Goal: Check status: Check status

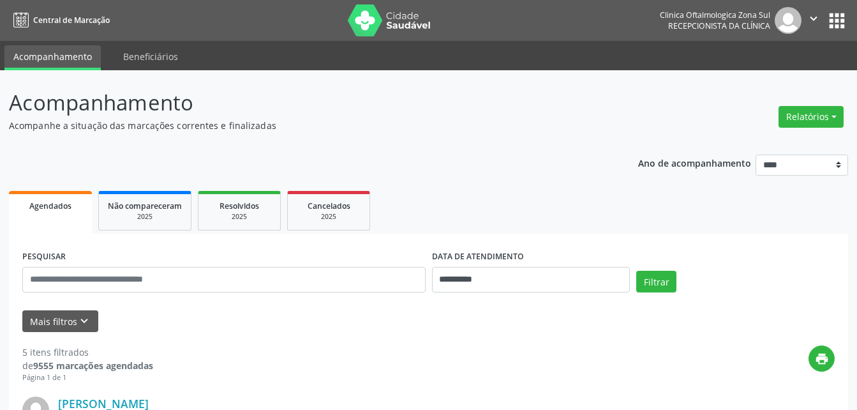
select select "*"
click at [488, 279] on input "**********" at bounding box center [531, 280] width 198 height 26
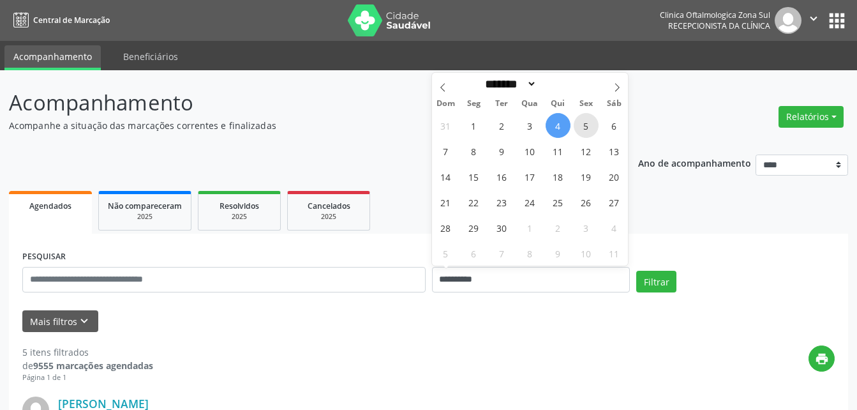
click at [581, 124] on span "5" at bounding box center [586, 125] width 25 height 25
type input "**********"
click at [581, 124] on span "5" at bounding box center [586, 125] width 25 height 25
select select "*"
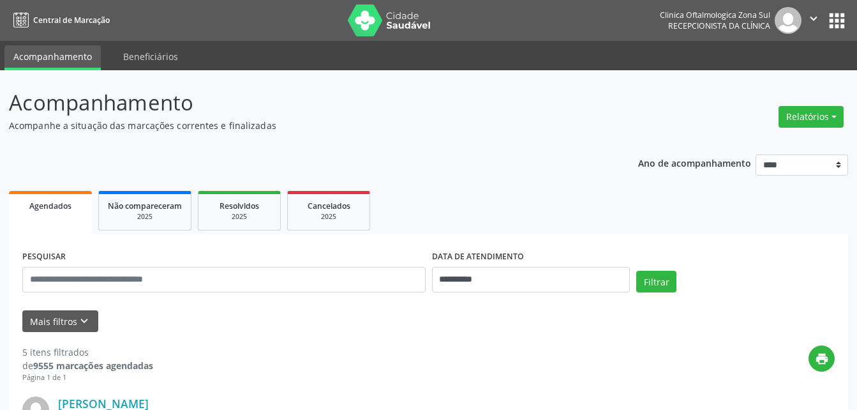
click at [490, 274] on input "**********" at bounding box center [531, 280] width 198 height 26
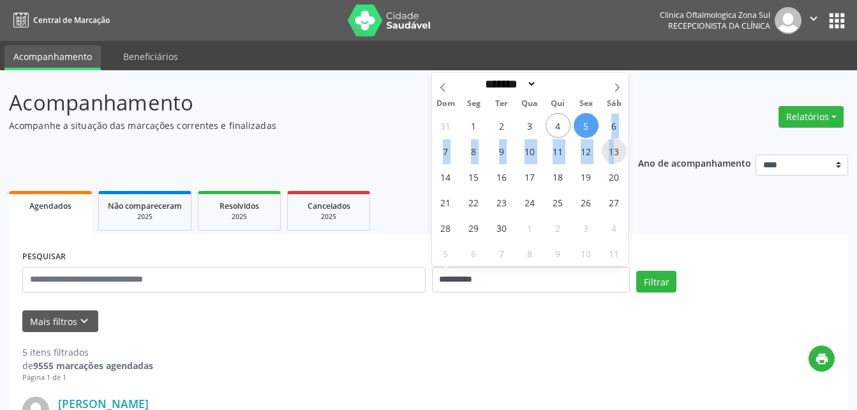
drag, startPoint x: 596, startPoint y: 130, endPoint x: 616, endPoint y: 142, distance: 23.4
click at [616, 142] on div "31 1 2 3 4 5 6 7 8 9 10 11 12 13 14 15 16 17 18 19 20 21 22 23 24 25 26 27 28 2…" at bounding box center [530, 188] width 197 height 153
drag, startPoint x: 616, startPoint y: 142, endPoint x: 565, endPoint y: 188, distance: 68.7
click at [571, 188] on div "31 1 2 3 4 5 6 7 8 9 10 11 12 13 14 15 16 17 18 19 20 21 22 23 24 25 26 27 28 2…" at bounding box center [530, 188] width 197 height 153
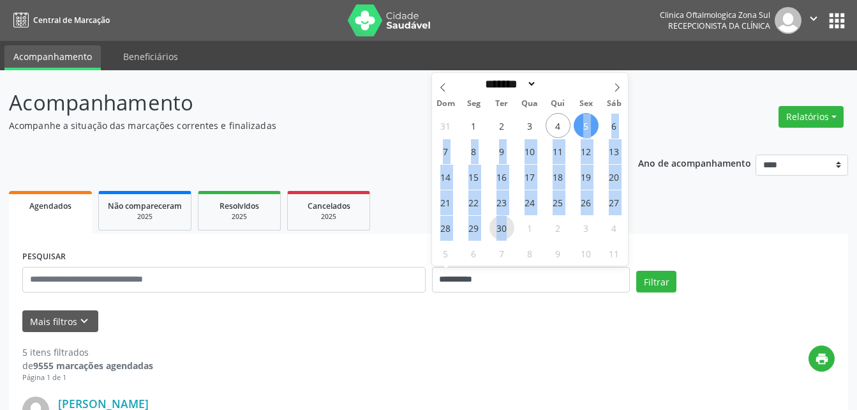
drag, startPoint x: 584, startPoint y: 142, endPoint x: 510, endPoint y: 231, distance: 115.5
click at [510, 231] on div "31 1 2 3 4 5 6 7 8 9 10 11 12 13 14 15 16 17 18 19 20 21 22 23 24 25 26 27 28 2…" at bounding box center [530, 188] width 197 height 153
click at [504, 229] on span "30" at bounding box center [501, 227] width 25 height 25
type input "**********"
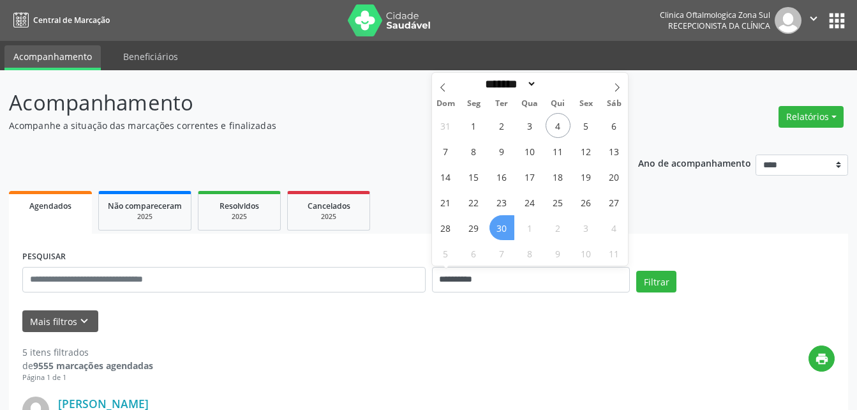
click at [504, 228] on span "30" at bounding box center [501, 227] width 25 height 25
select select "*"
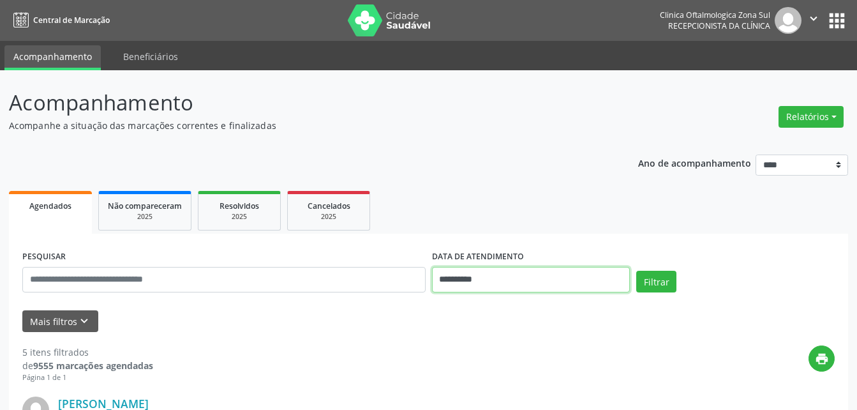
click at [482, 277] on input "**********" at bounding box center [531, 280] width 198 height 26
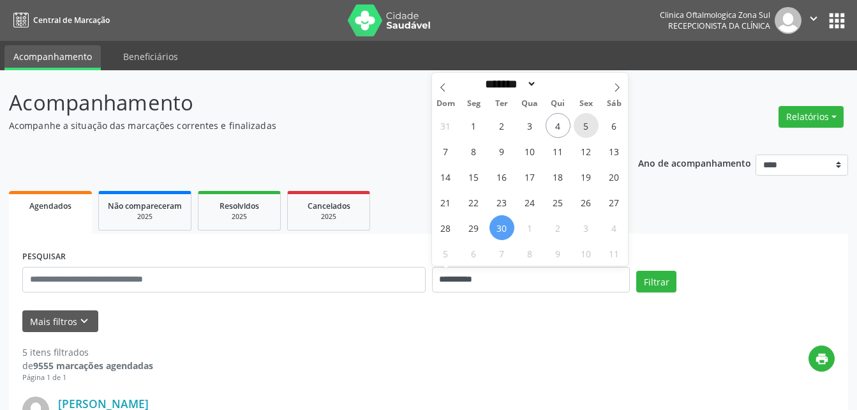
click at [587, 128] on span "5" at bounding box center [586, 125] width 25 height 25
type input "**********"
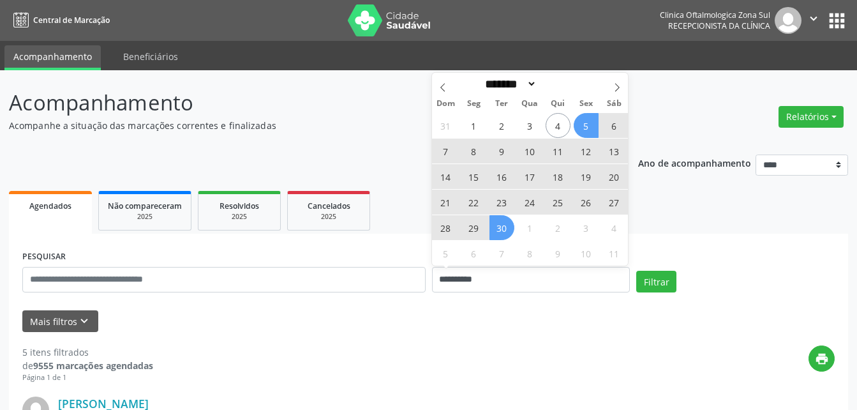
click at [502, 228] on span "30" at bounding box center [501, 227] width 25 height 25
click at [502, 228] on ul "Agendados Não compareceram 2025 Resolvidos 2025 Cancelados 2025" at bounding box center [428, 211] width 839 height 46
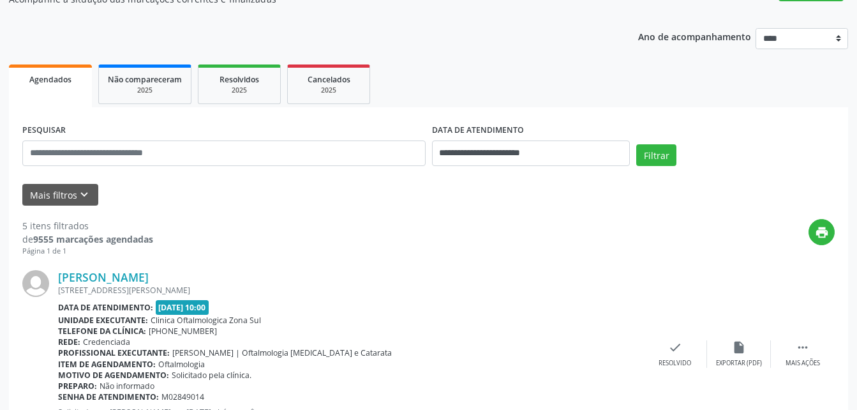
scroll to position [128, 0]
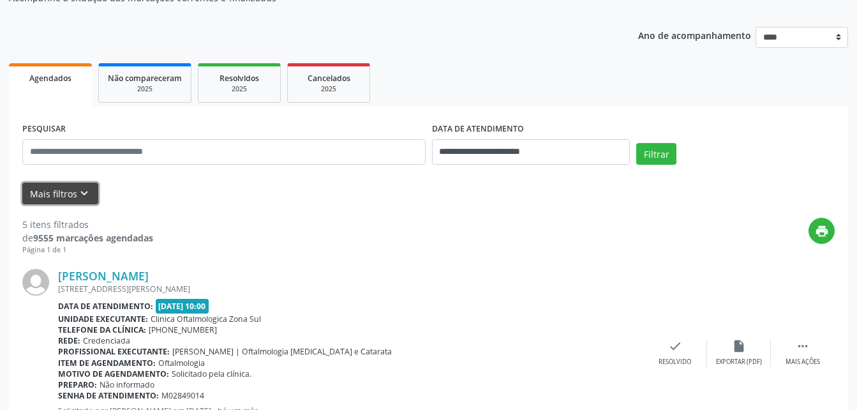
click at [47, 189] on button "Mais filtros keyboard_arrow_down" at bounding box center [60, 194] width 76 height 22
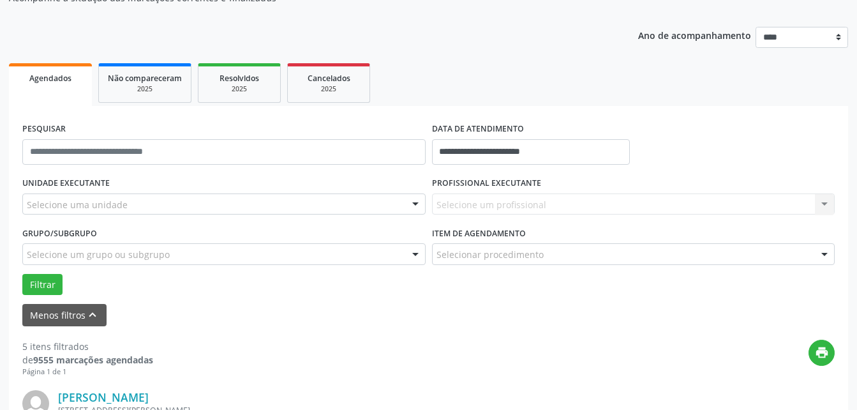
click at [467, 197] on div "Selecione um profissional Nenhum resultado encontrado para: " " Não há nenhuma …" at bounding box center [633, 204] width 403 height 22
click at [465, 200] on div "Selecione um profissional Nenhum resultado encontrado para: " " Não há nenhuma …" at bounding box center [633, 204] width 403 height 22
click at [464, 201] on div "Selecione um profissional Nenhum resultado encontrado para: " " Não há nenhuma …" at bounding box center [633, 204] width 403 height 22
click at [454, 202] on div "Selecione um profissional Nenhum resultado encontrado para: " " Não há nenhuma …" at bounding box center [633, 204] width 403 height 22
click at [437, 201] on div "Selecione um profissional Nenhum resultado encontrado para: " " Não há nenhuma …" at bounding box center [633, 204] width 403 height 22
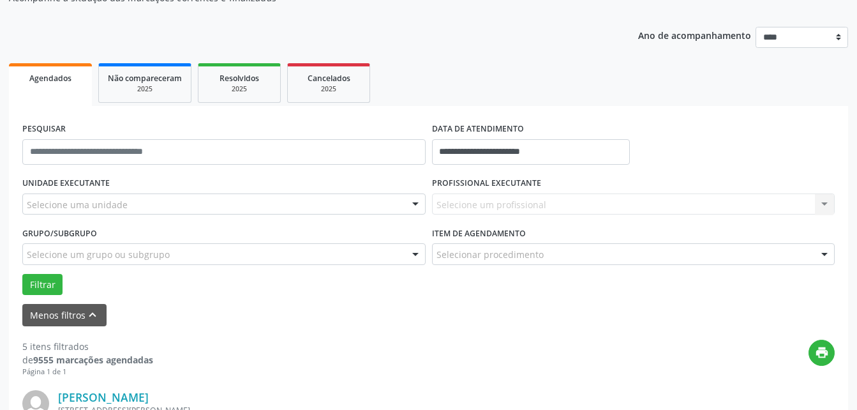
click at [412, 205] on div at bounding box center [415, 205] width 19 height 22
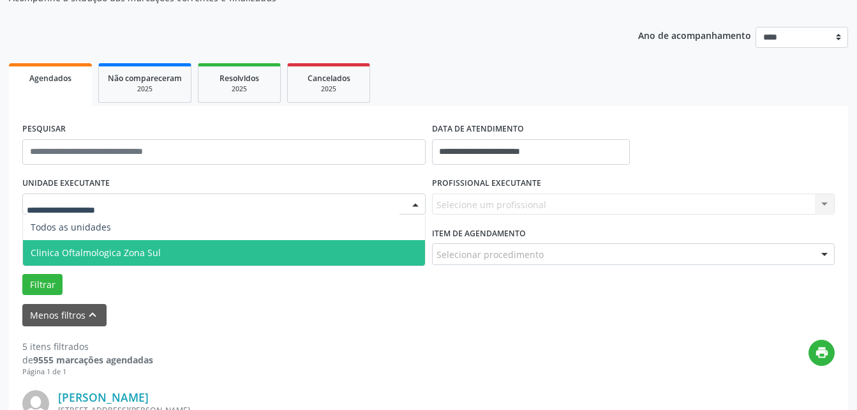
click at [101, 253] on span "Clinica Oftalmologica Zona Sul" at bounding box center [96, 252] width 130 height 12
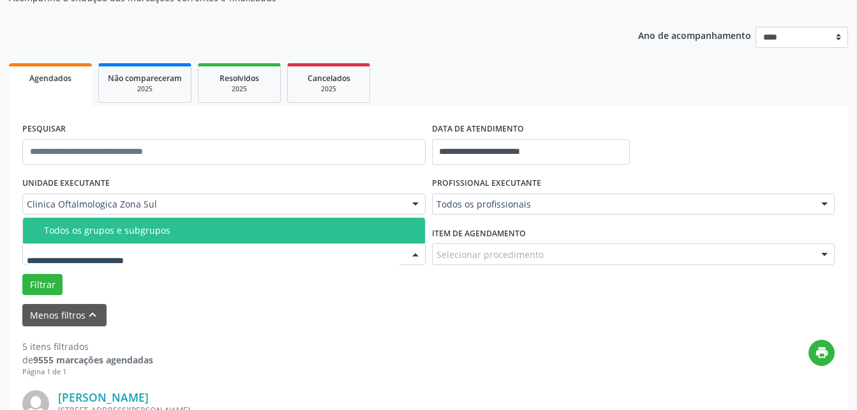
click at [123, 232] on div "Todos os grupos e subgrupos" at bounding box center [230, 230] width 373 height 10
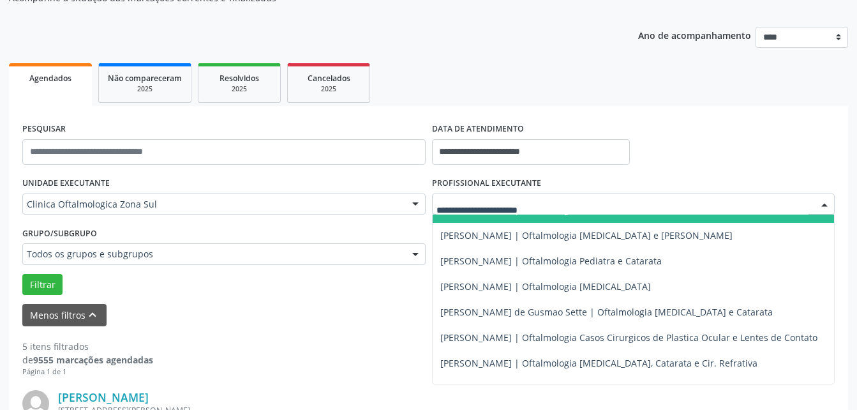
scroll to position [64, 0]
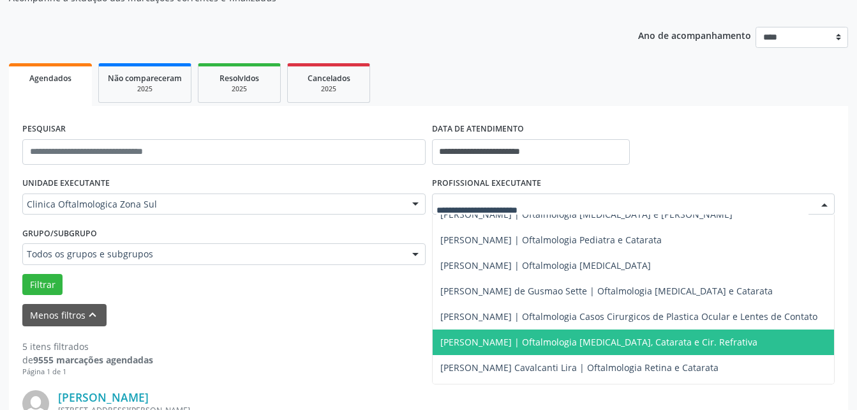
click at [484, 340] on span "[PERSON_NAME] | Oftalmologia [MEDICAL_DATA], Catarata e Cir. Refrativa" at bounding box center [598, 342] width 317 height 12
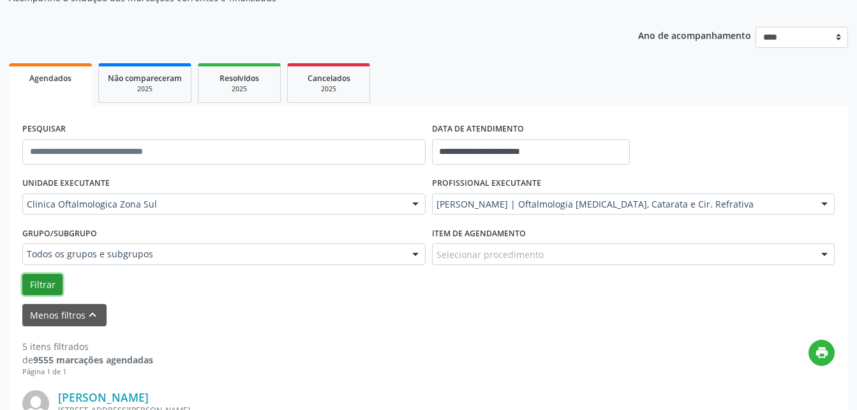
click at [45, 287] on button "Filtrar" at bounding box center [42, 285] width 40 height 22
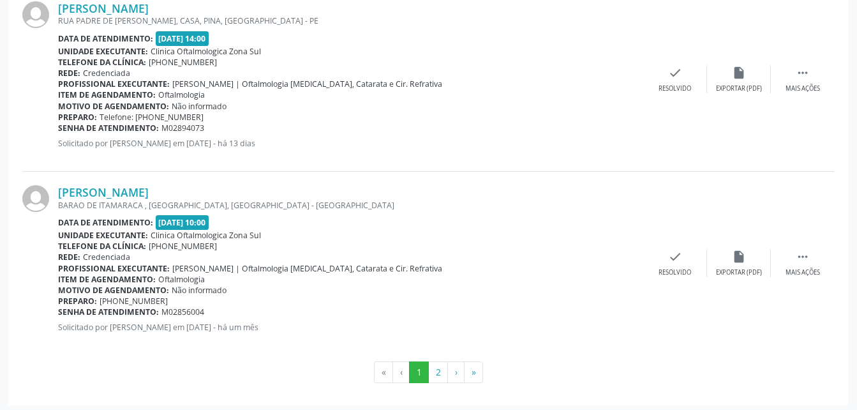
scroll to position [2934, 0]
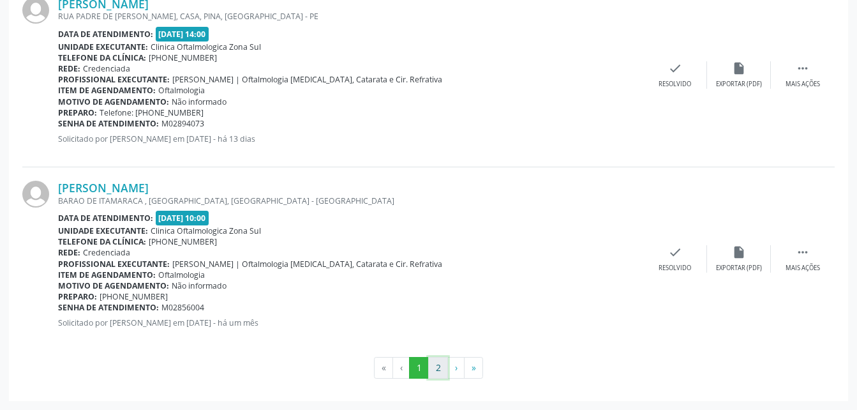
click at [437, 368] on button "2" at bounding box center [438, 368] width 20 height 22
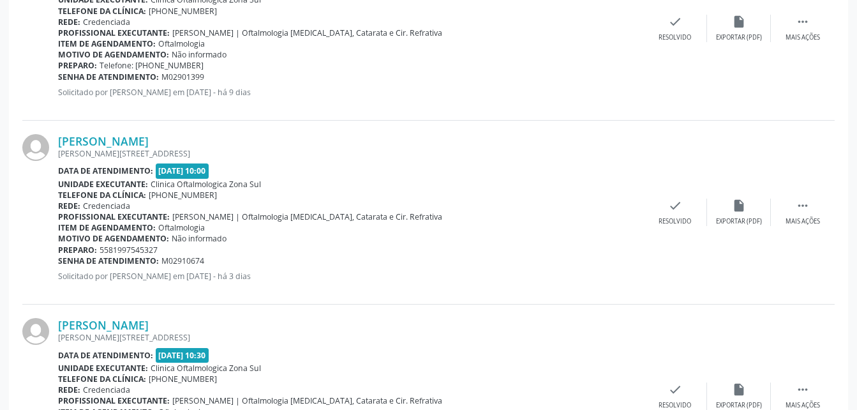
scroll to position [2060, 0]
